Goal: Information Seeking & Learning: Learn about a topic

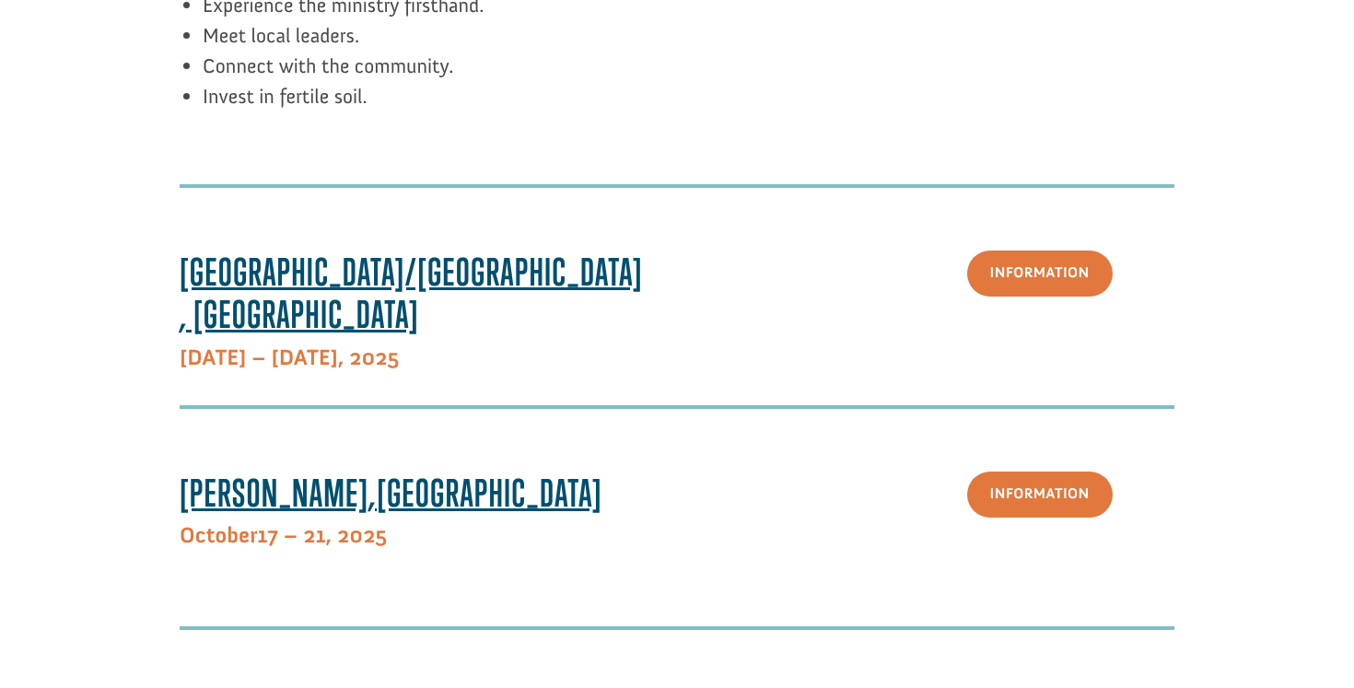
scroll to position [454, 0]
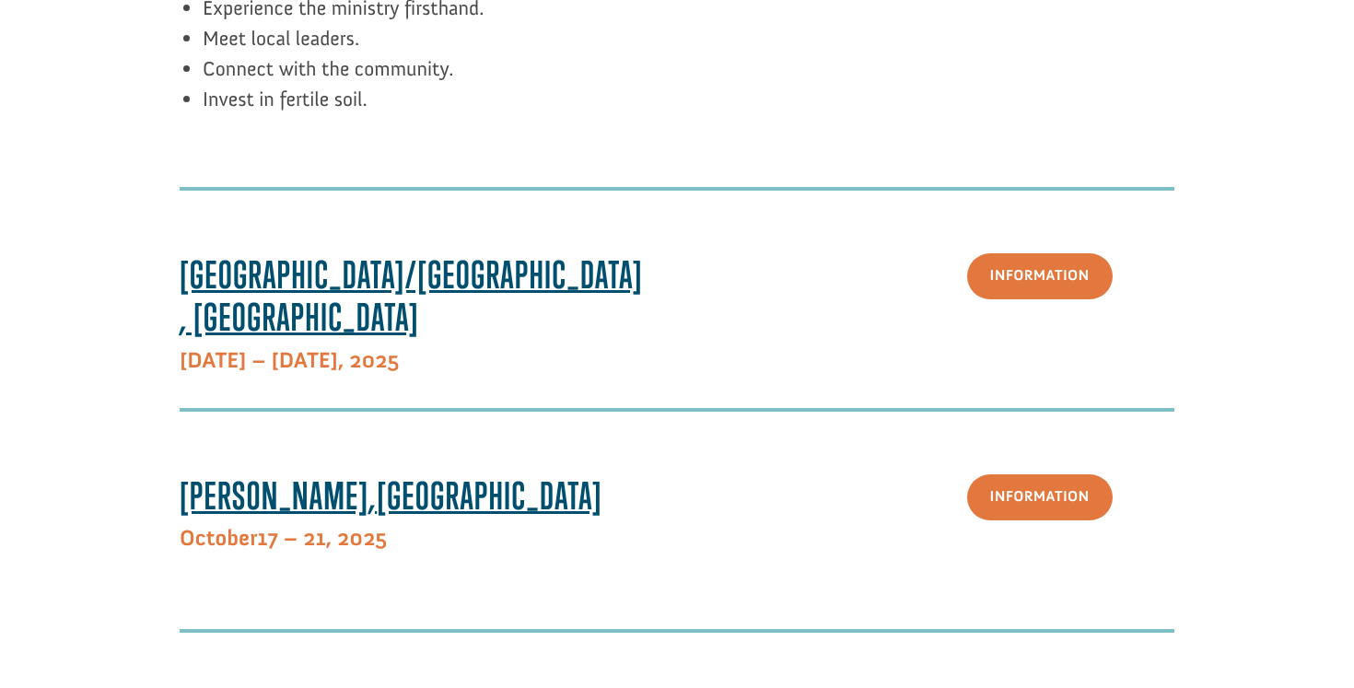
click at [362, 259] on span "Paris/Toulouse, France" at bounding box center [411, 295] width 463 height 87
click at [1066, 279] on link "Information" at bounding box center [1039, 276] width 145 height 47
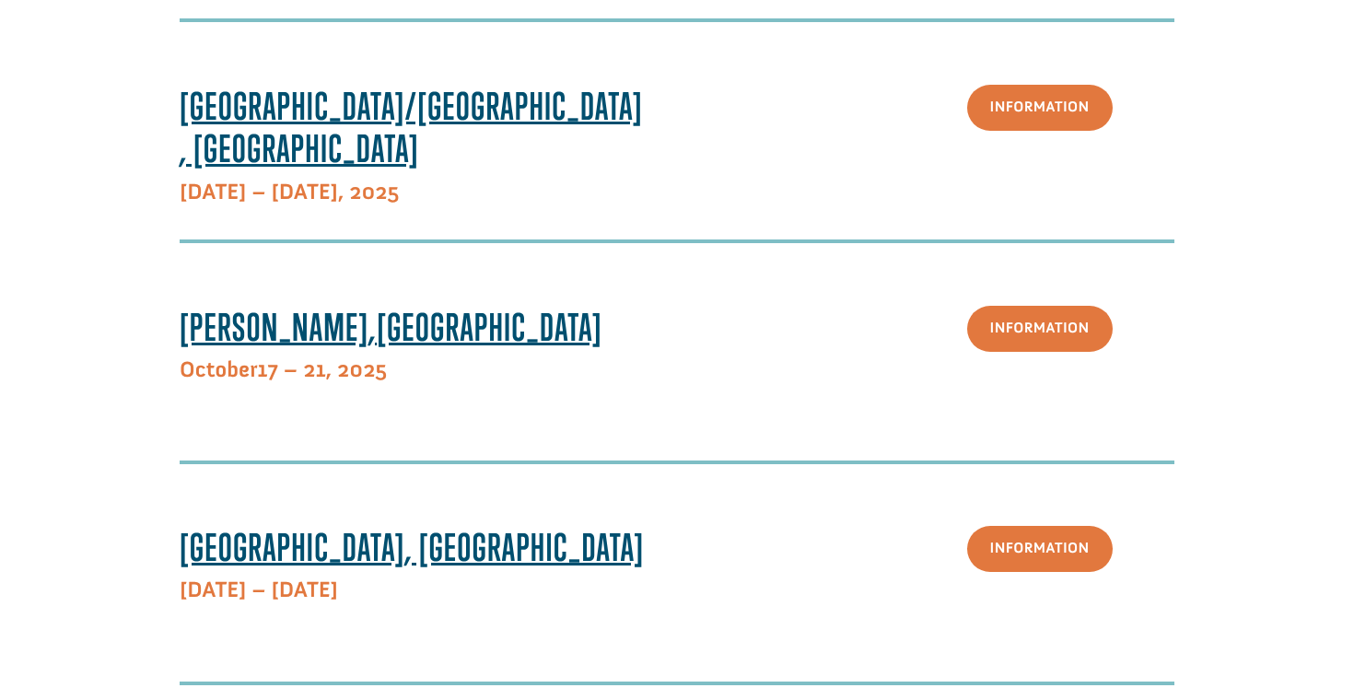
scroll to position [628, 0]
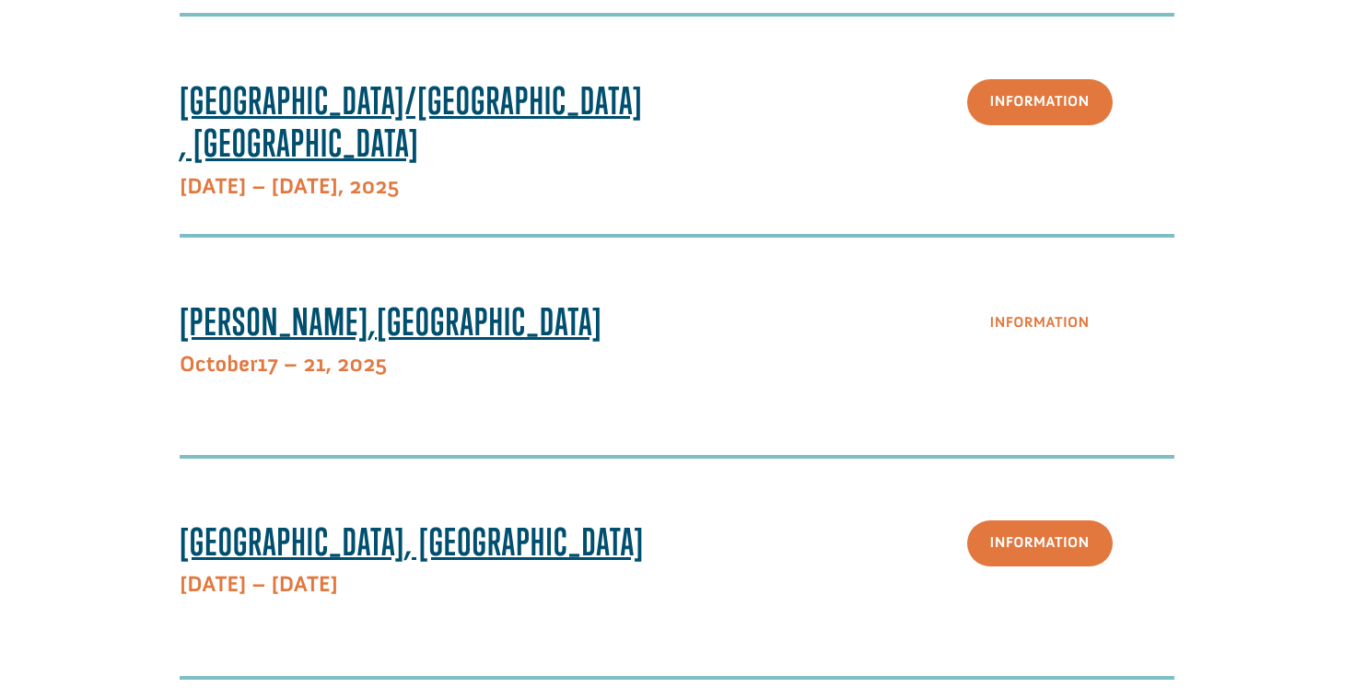
click at [1006, 318] on link "Information" at bounding box center [1039, 323] width 145 height 47
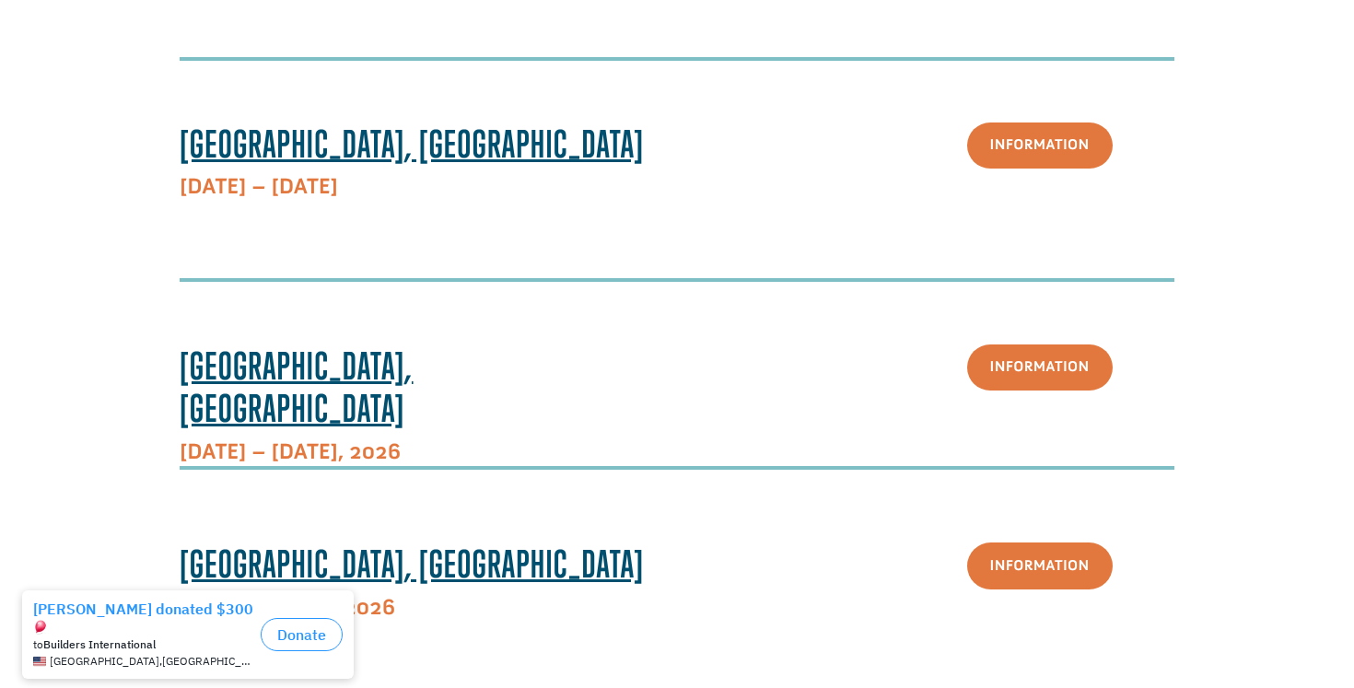
scroll to position [1031, 0]
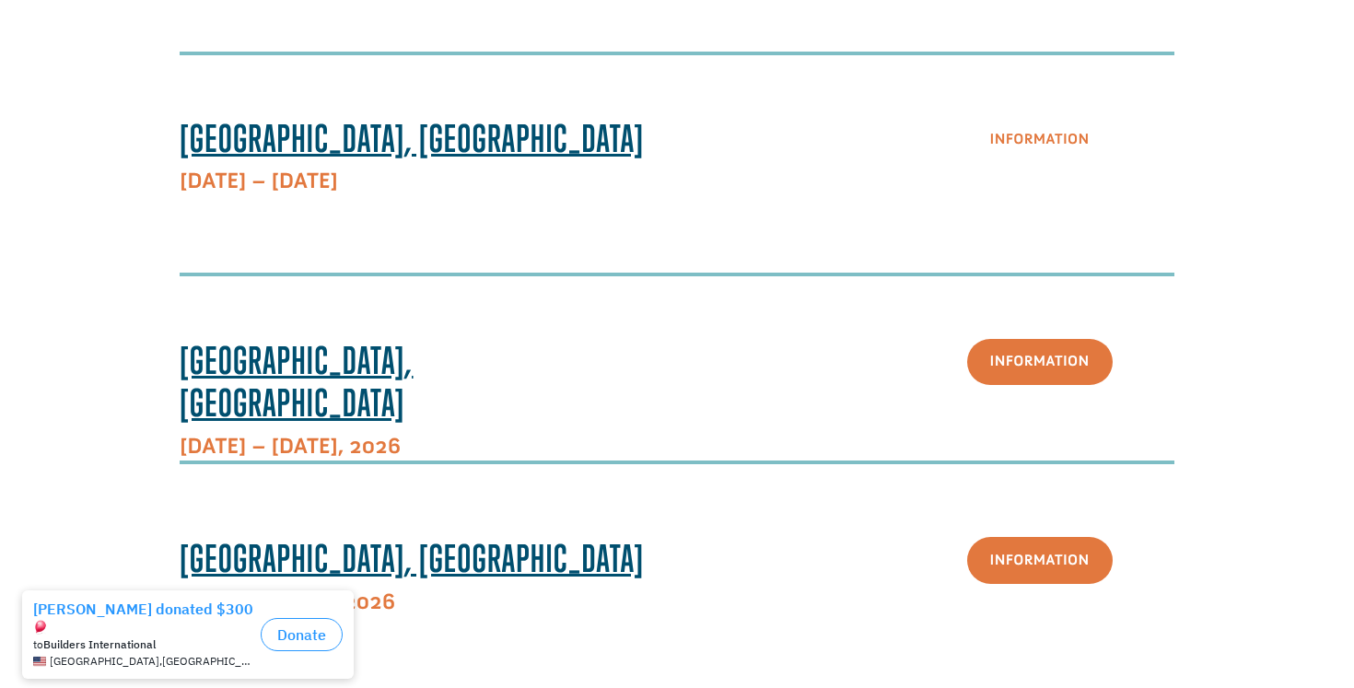
click at [1048, 140] on link "Information" at bounding box center [1039, 140] width 145 height 47
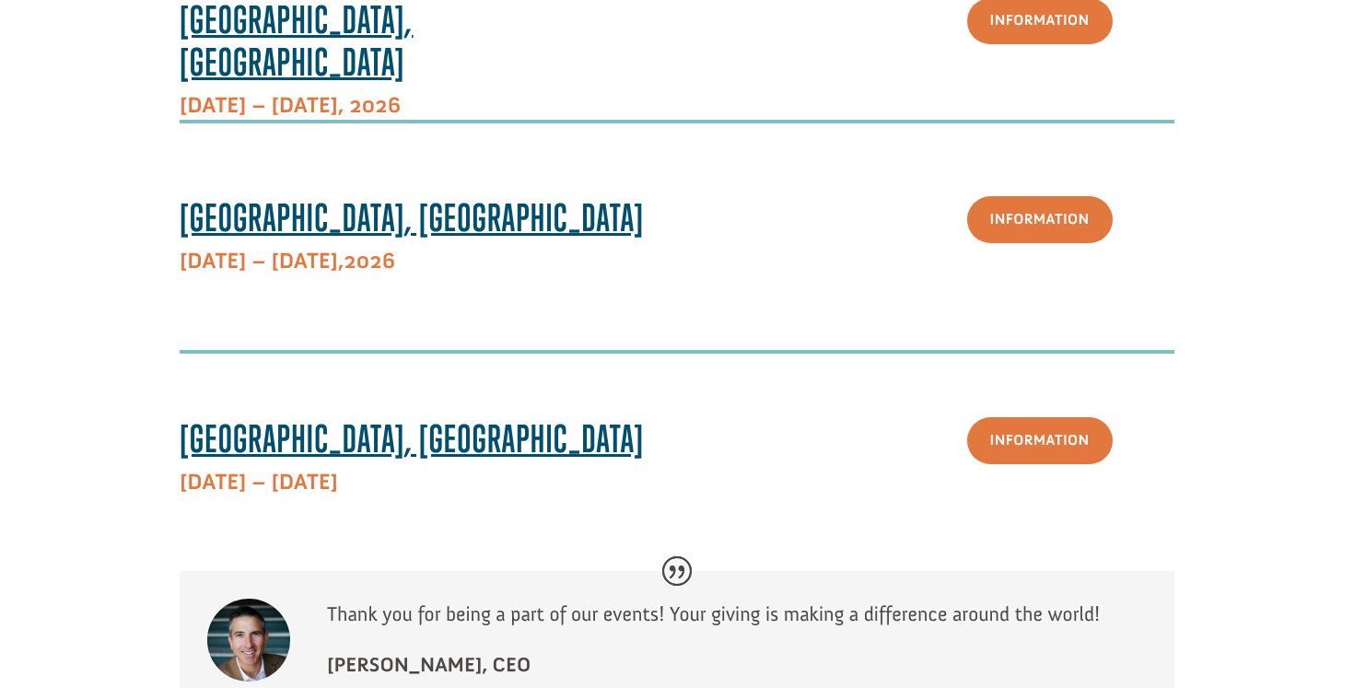
scroll to position [1314, 0]
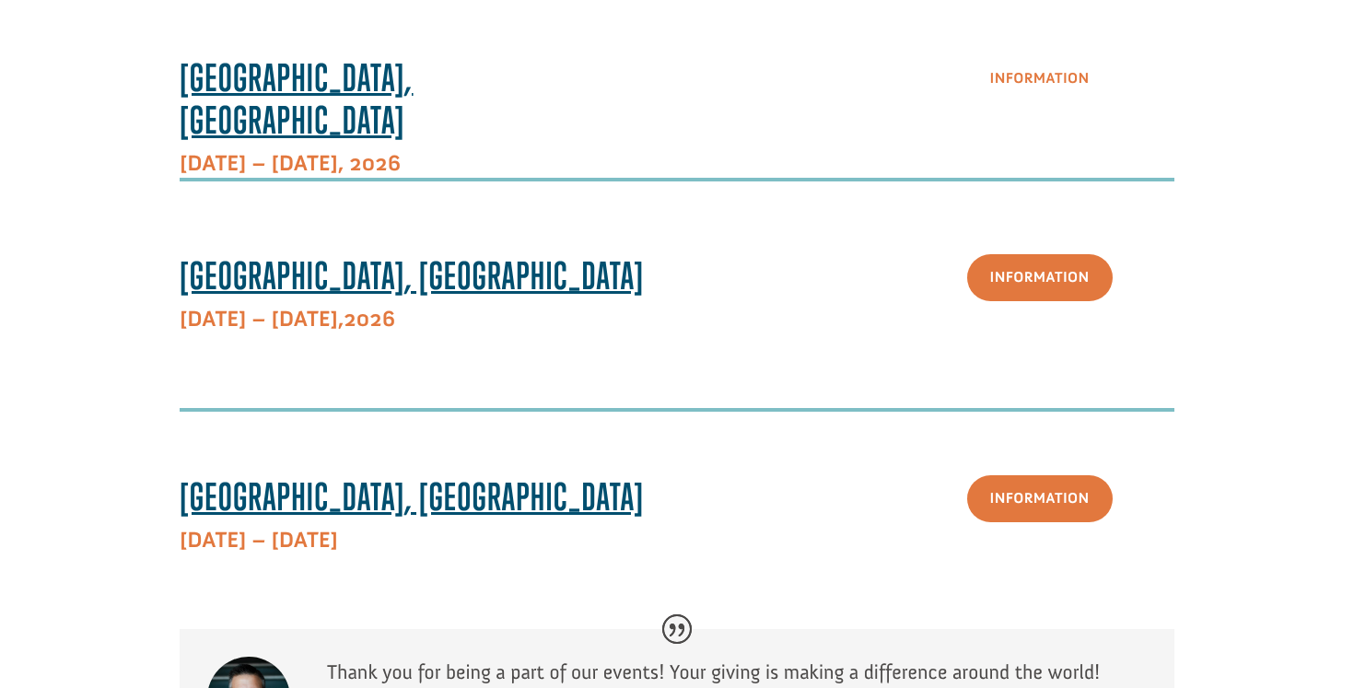
click at [1039, 69] on link "Information" at bounding box center [1039, 79] width 145 height 47
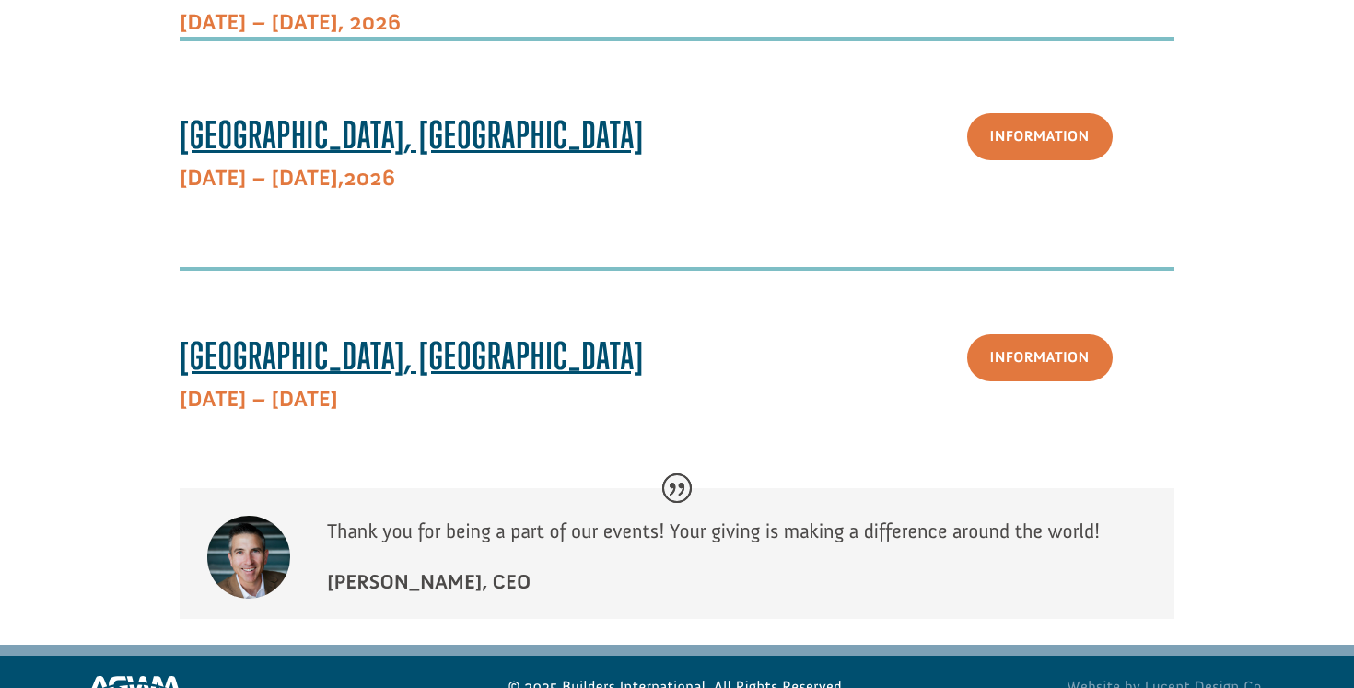
scroll to position [1457, 0]
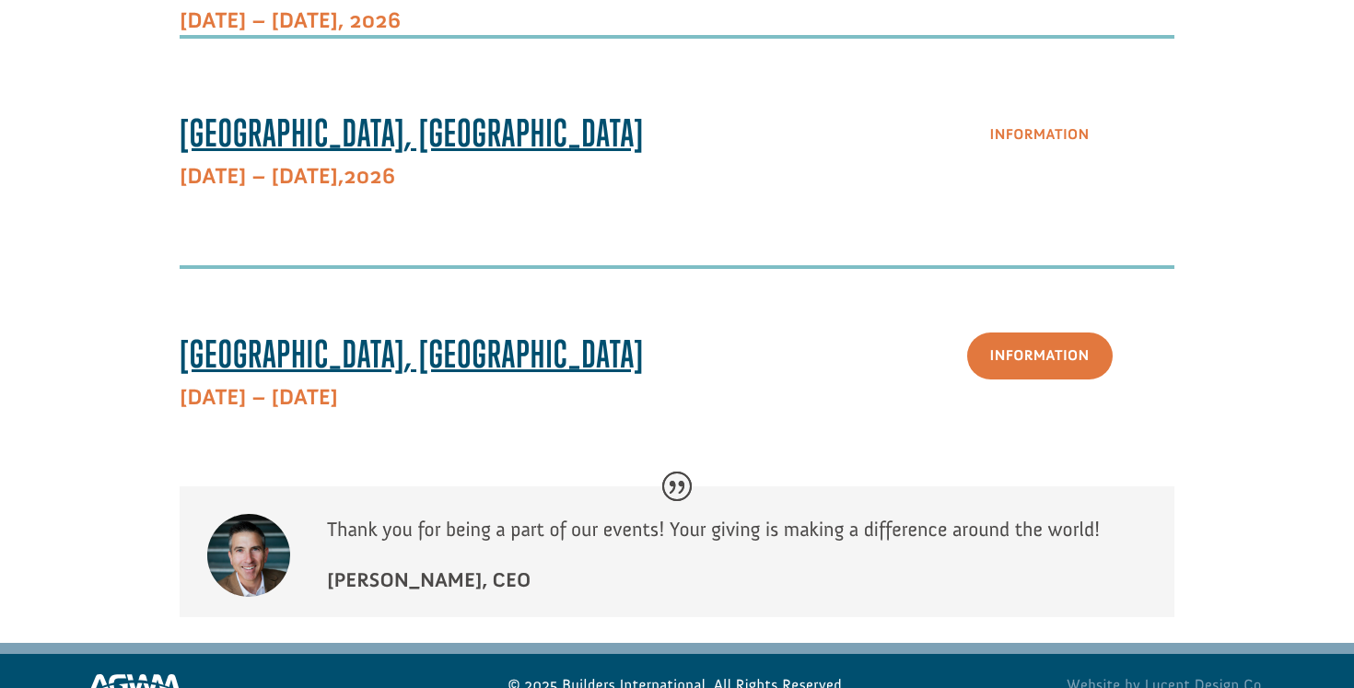
click at [1078, 130] on link "Information" at bounding box center [1039, 134] width 145 height 47
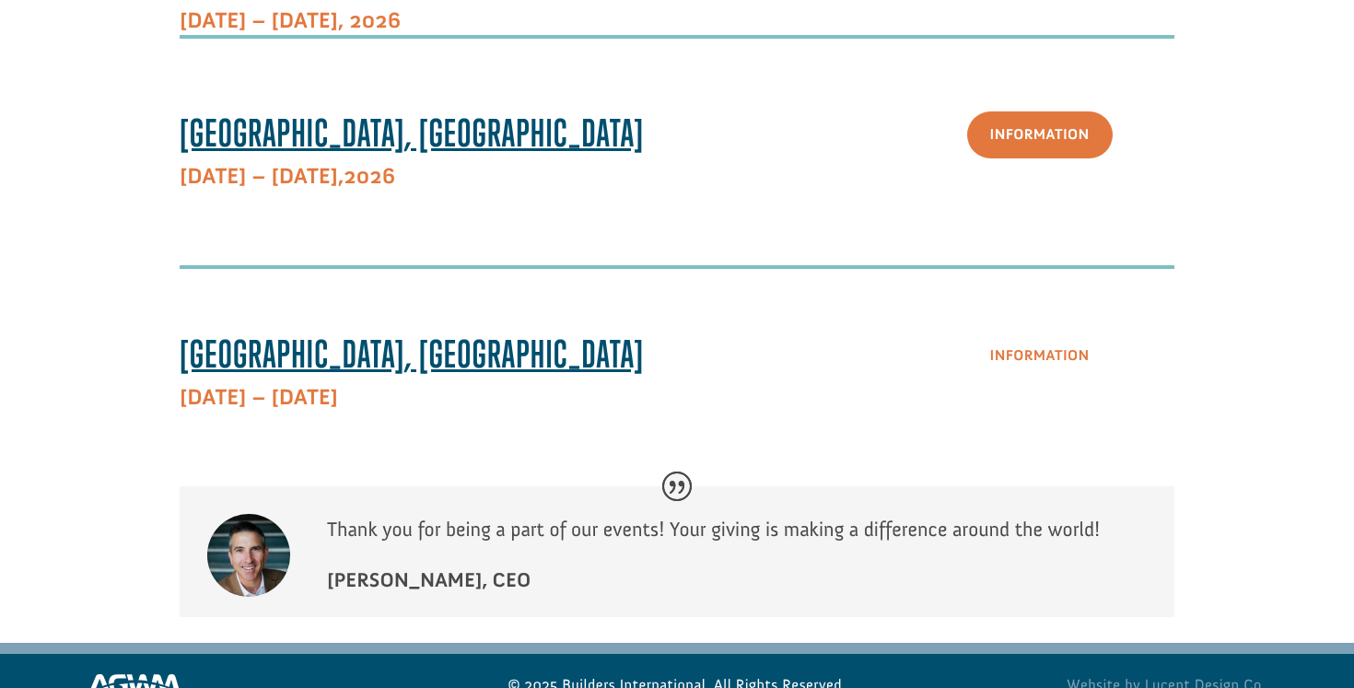
click at [1067, 366] on link "Information" at bounding box center [1039, 355] width 145 height 47
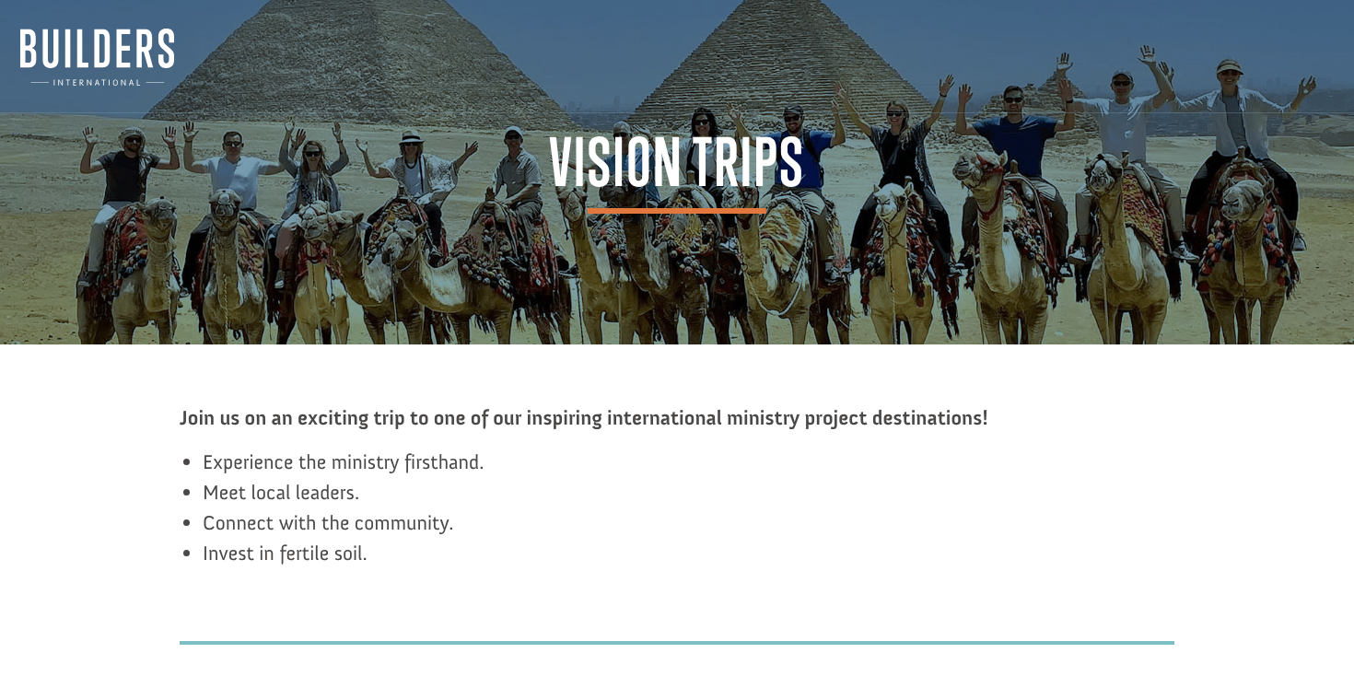
scroll to position [0, 0]
click at [77, 44] on img at bounding box center [97, 57] width 154 height 57
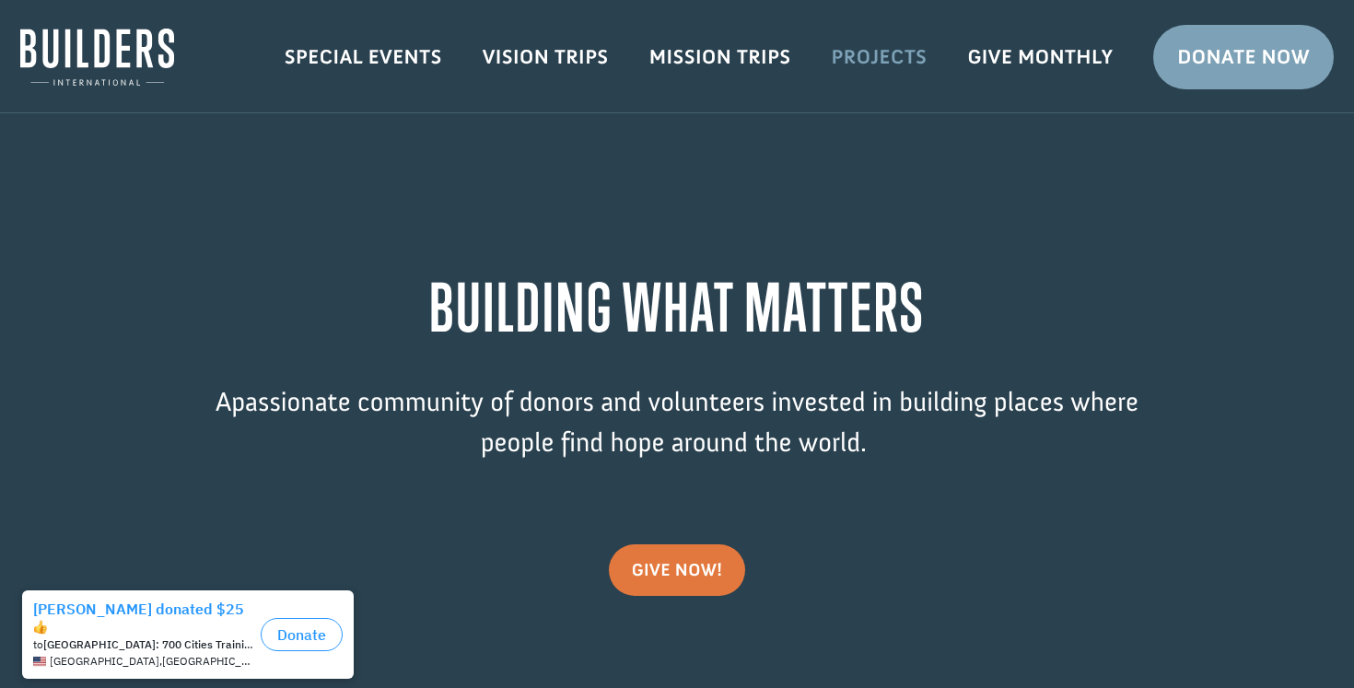
click at [880, 48] on link "Projects" at bounding box center [879, 56] width 136 height 53
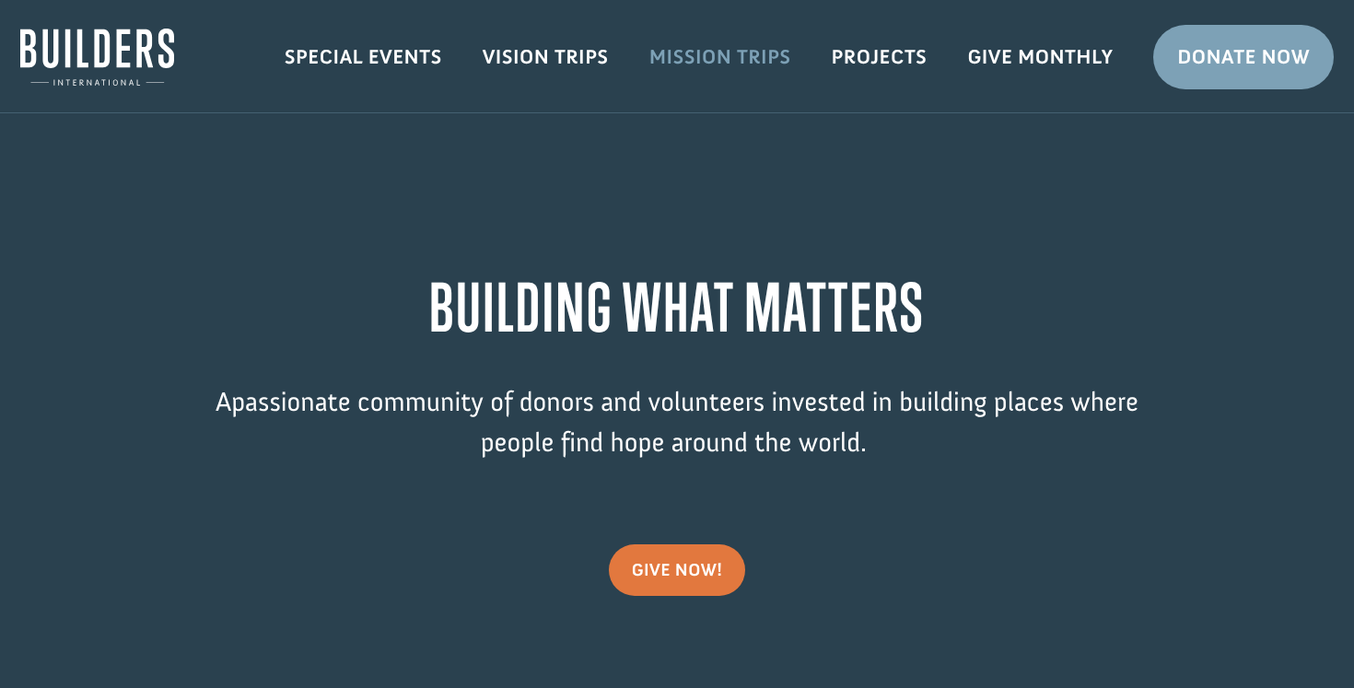
click at [746, 48] on link "Mission Trips" at bounding box center [720, 56] width 182 height 53
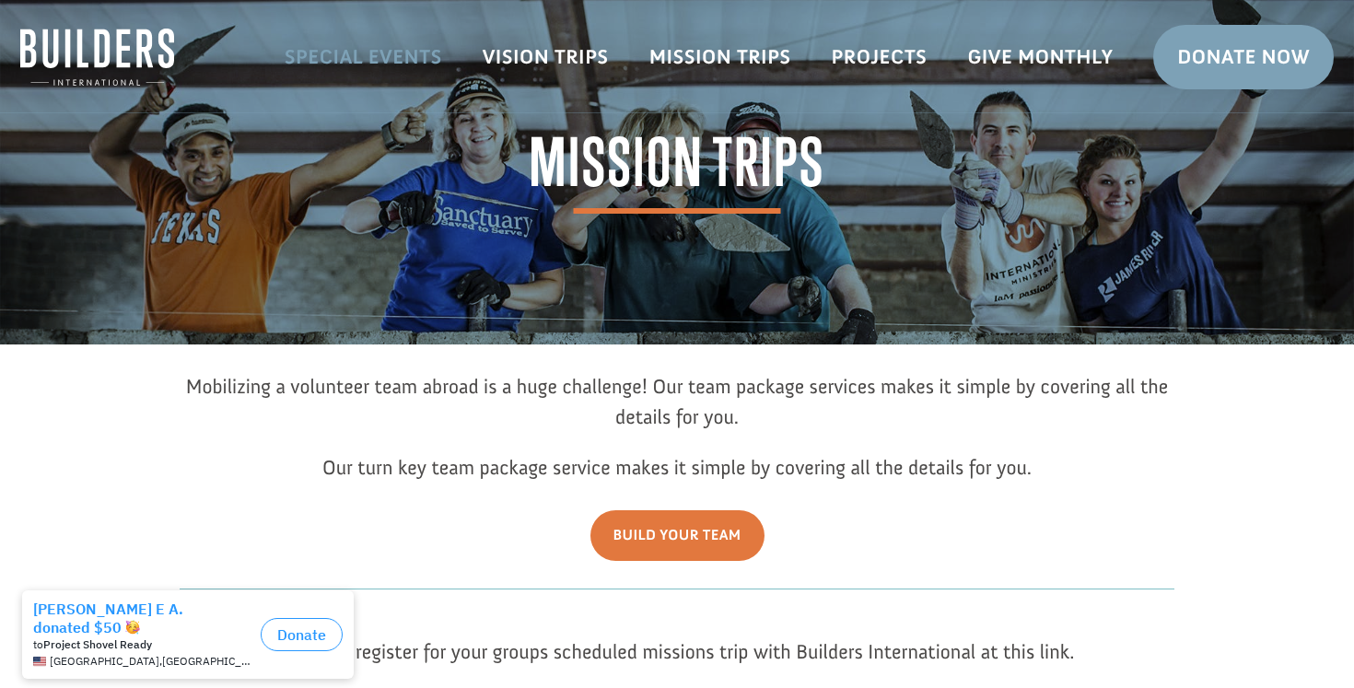
click at [395, 54] on link "Special Events" at bounding box center [363, 56] width 198 height 53
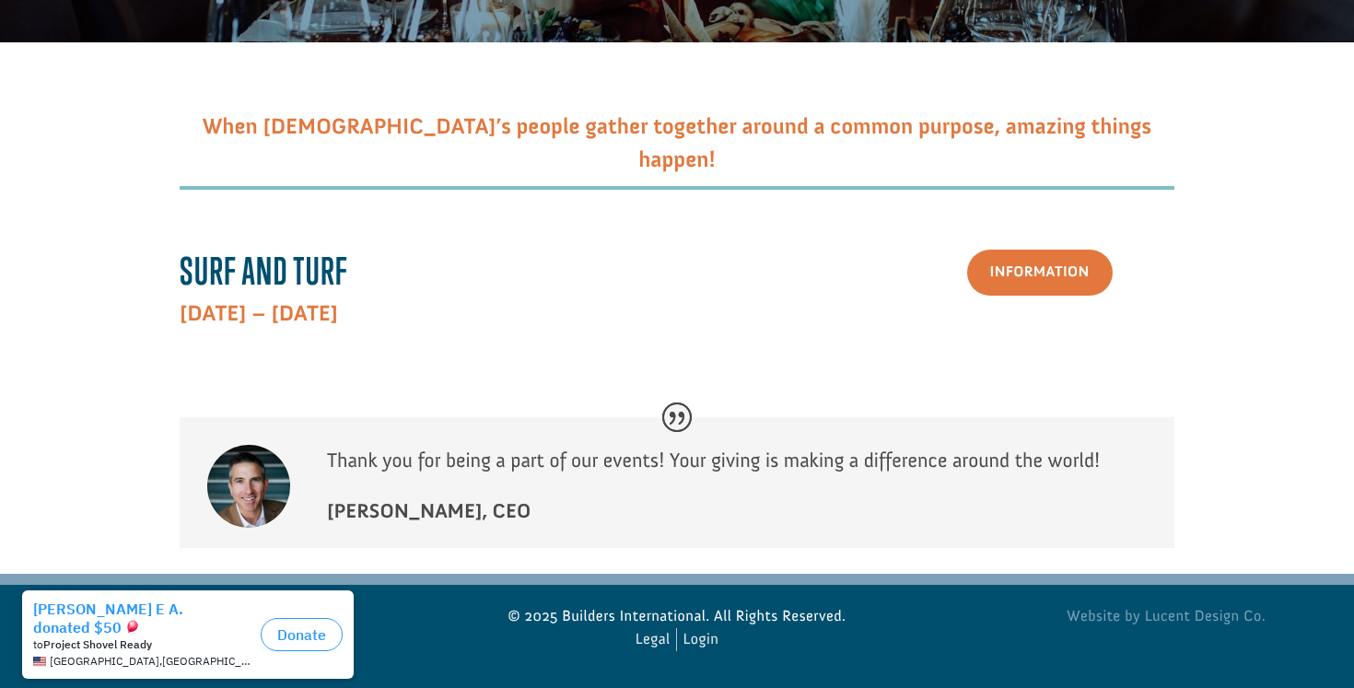
scroll to position [300, 0]
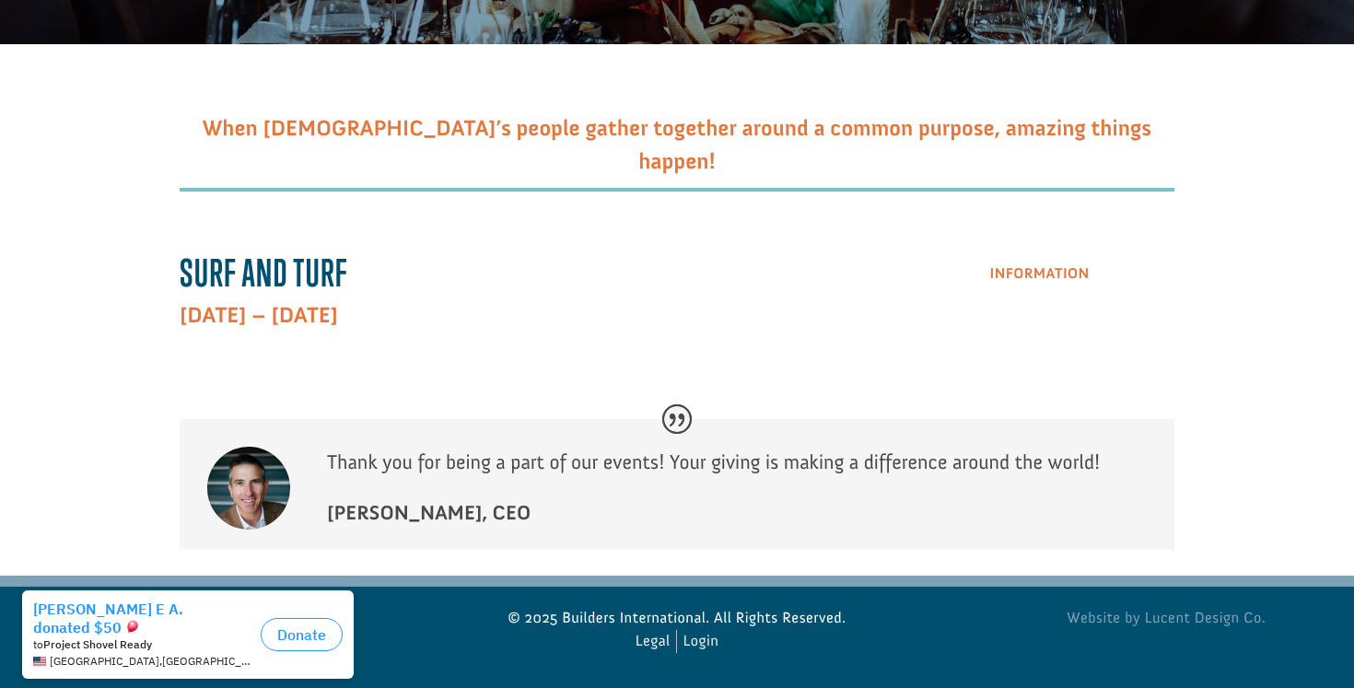
click at [1025, 269] on link "Information" at bounding box center [1039, 274] width 145 height 47
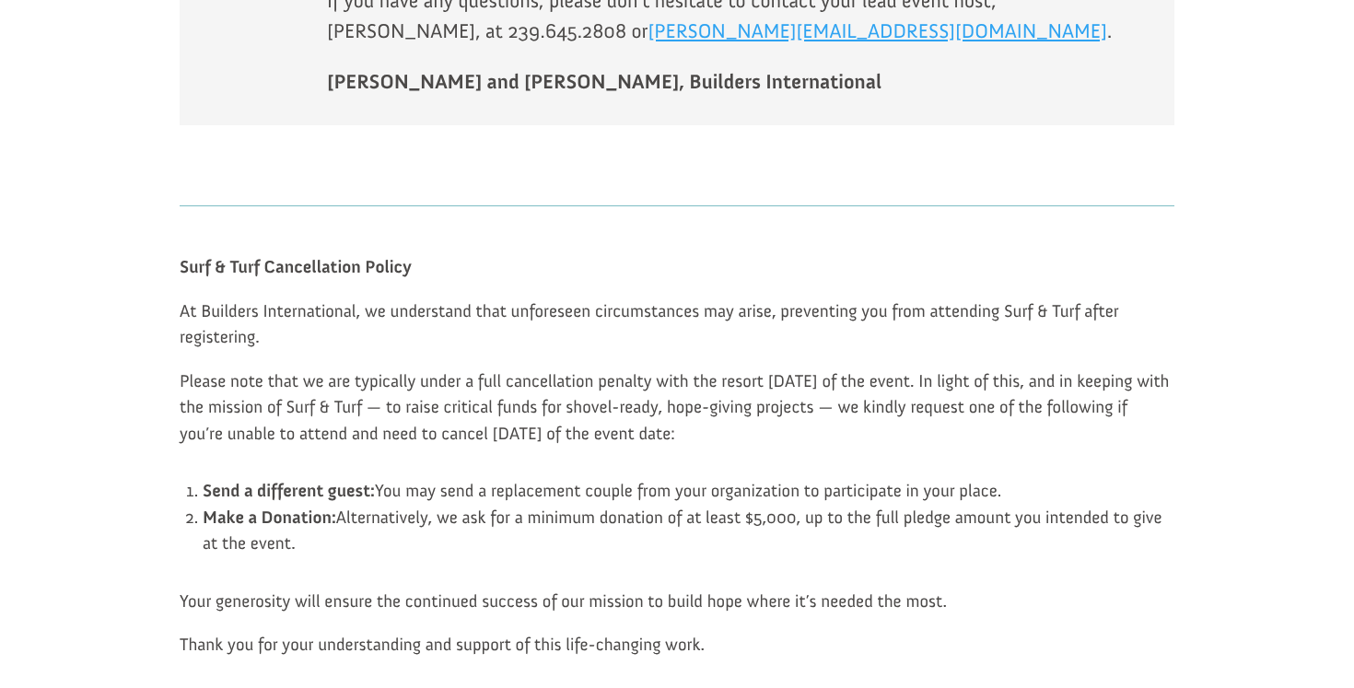
scroll to position [3895, 0]
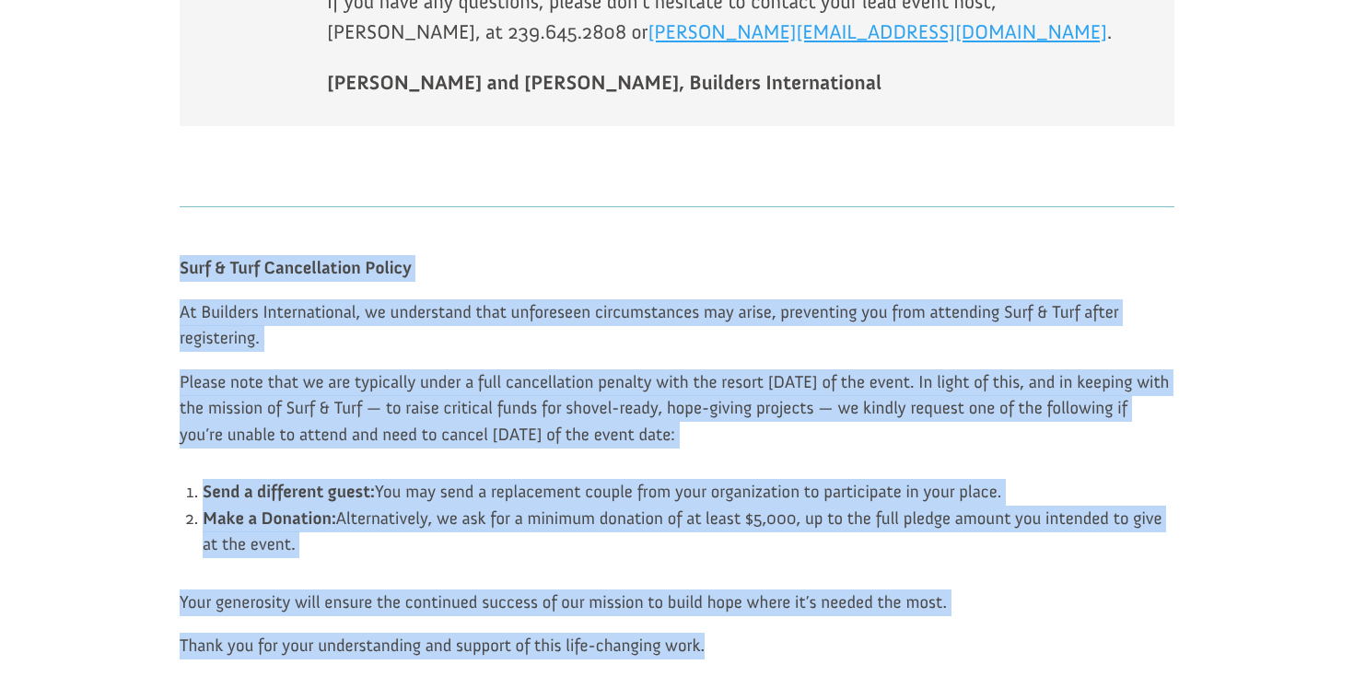
drag, startPoint x: 180, startPoint y: 114, endPoint x: 832, endPoint y: 524, distance: 770.8
click at [832, 524] on div "Surf & Turf Cancellation Policy At Builders International, we understand that u…" at bounding box center [677, 457] width 994 height 457
copy div "Surf & Turf Cancellation Policy At Builders International, we understand that u…"
